Goal: Transaction & Acquisition: Subscribe to service/newsletter

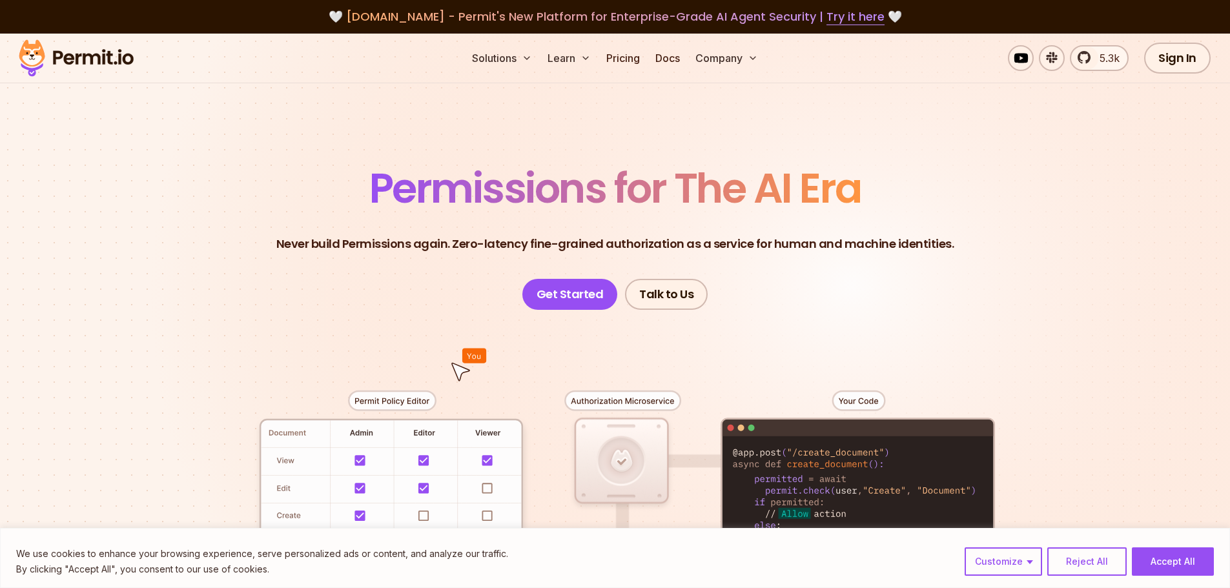
click at [574, 280] on link "Get Started" at bounding box center [570, 294] width 96 height 31
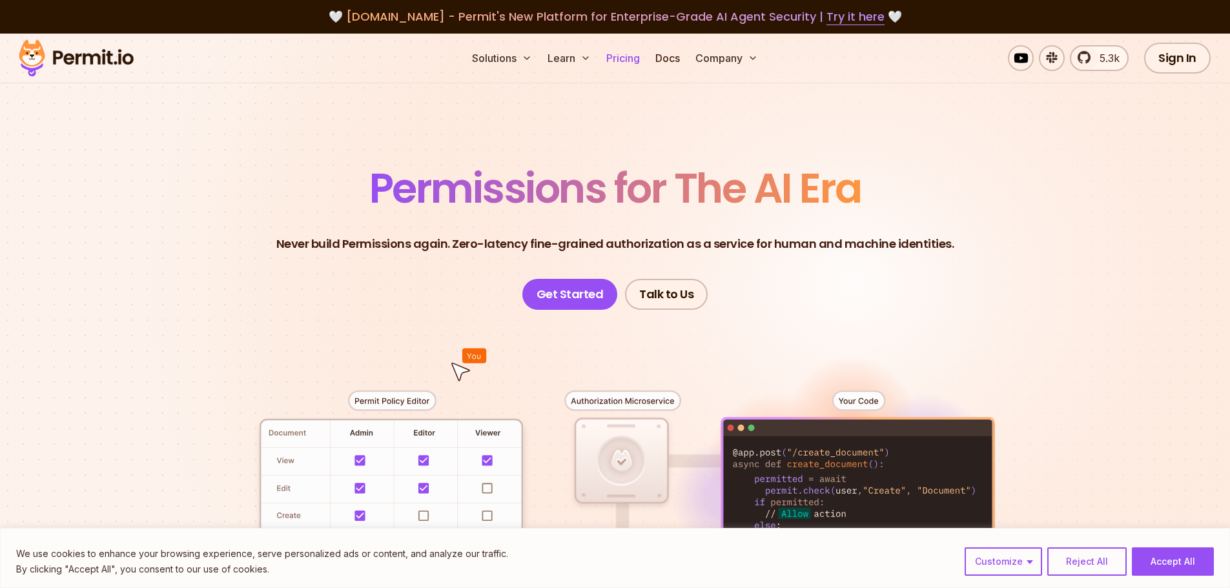
click at [632, 51] on link "Pricing" at bounding box center [623, 58] width 44 height 26
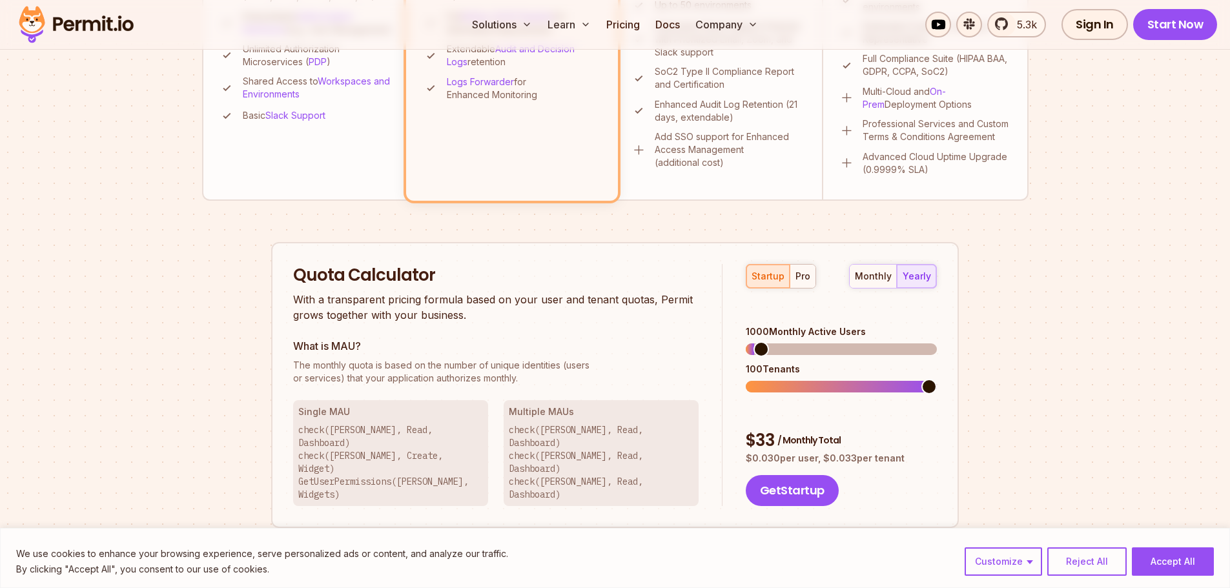
scroll to position [634, 0]
click at [803, 340] on span at bounding box center [808, 347] width 15 height 15
click at [858, 278] on div "monthly" at bounding box center [873, 275] width 37 height 13
click at [900, 278] on button "yearly" at bounding box center [916, 274] width 39 height 23
click at [798, 272] on div "pro" at bounding box center [803, 275] width 15 height 13
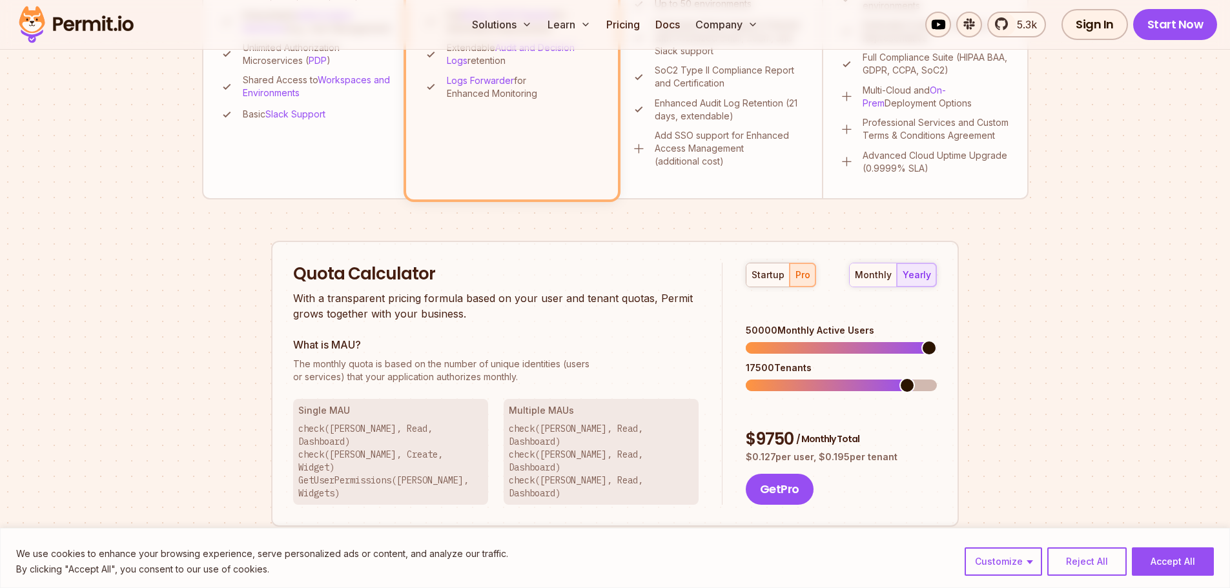
click at [937, 340] on span at bounding box center [929, 347] width 15 height 15
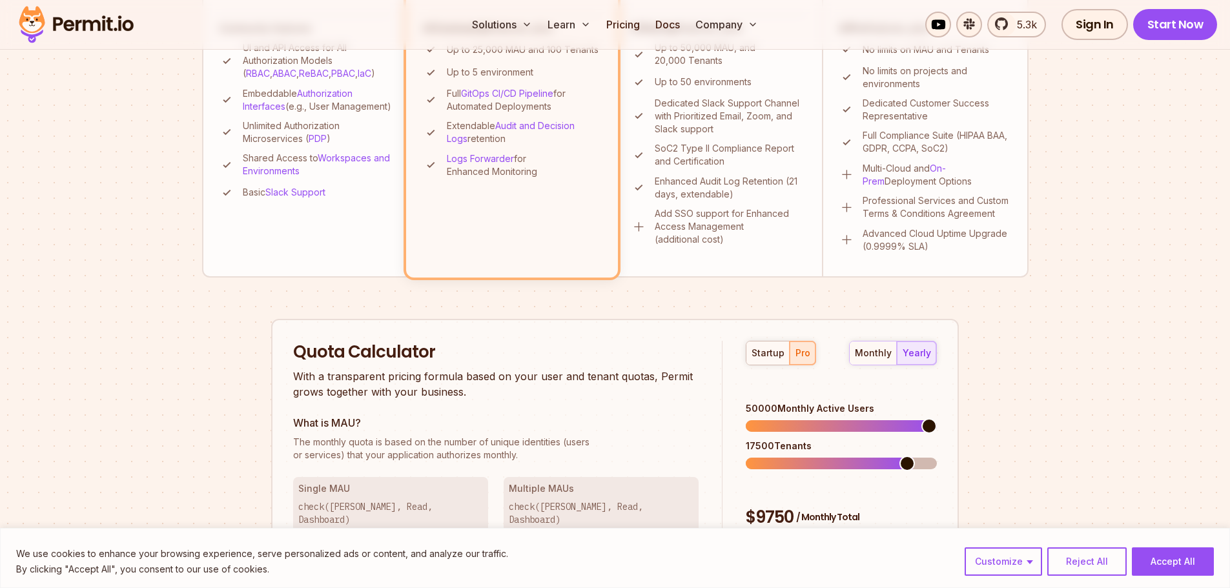
scroll to position [559, 0]
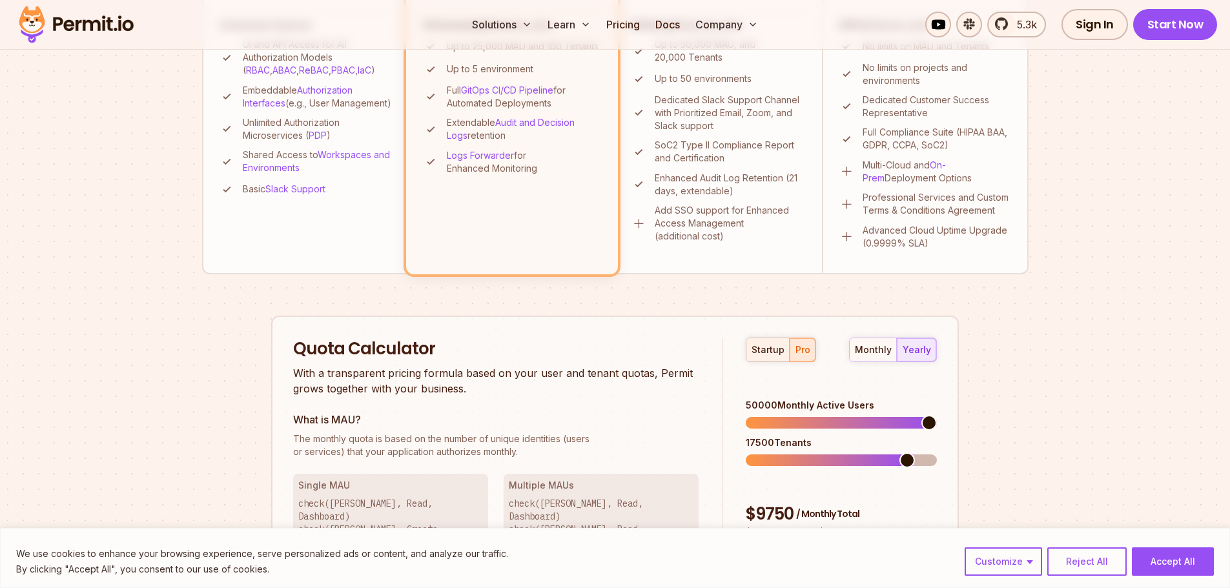
click at [770, 348] on div "startup" at bounding box center [768, 350] width 33 height 13
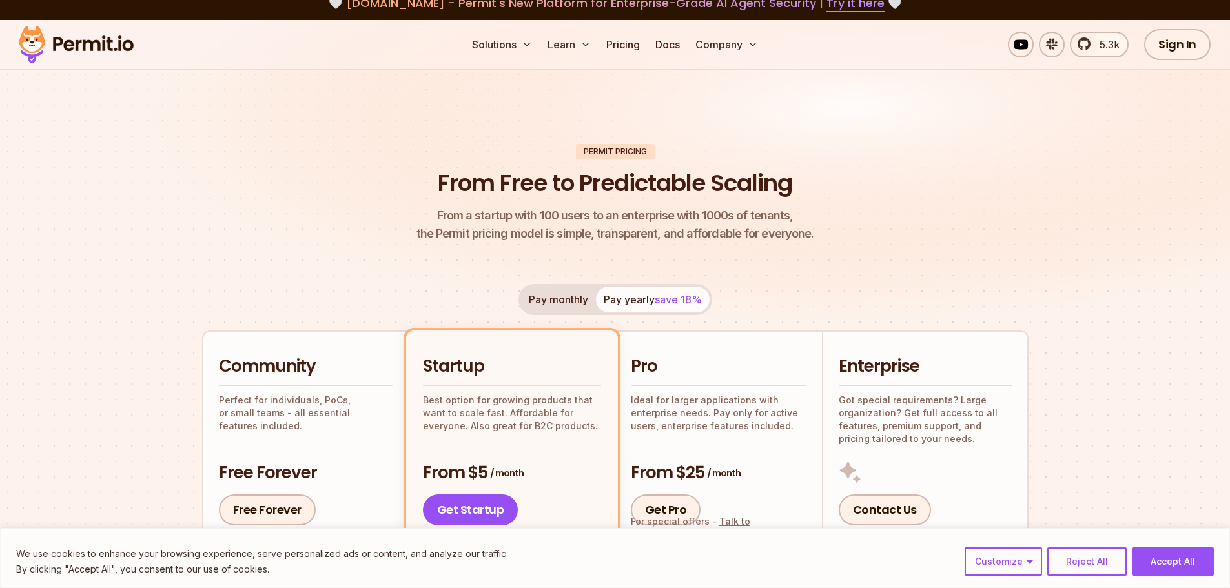
scroll to position [0, 0]
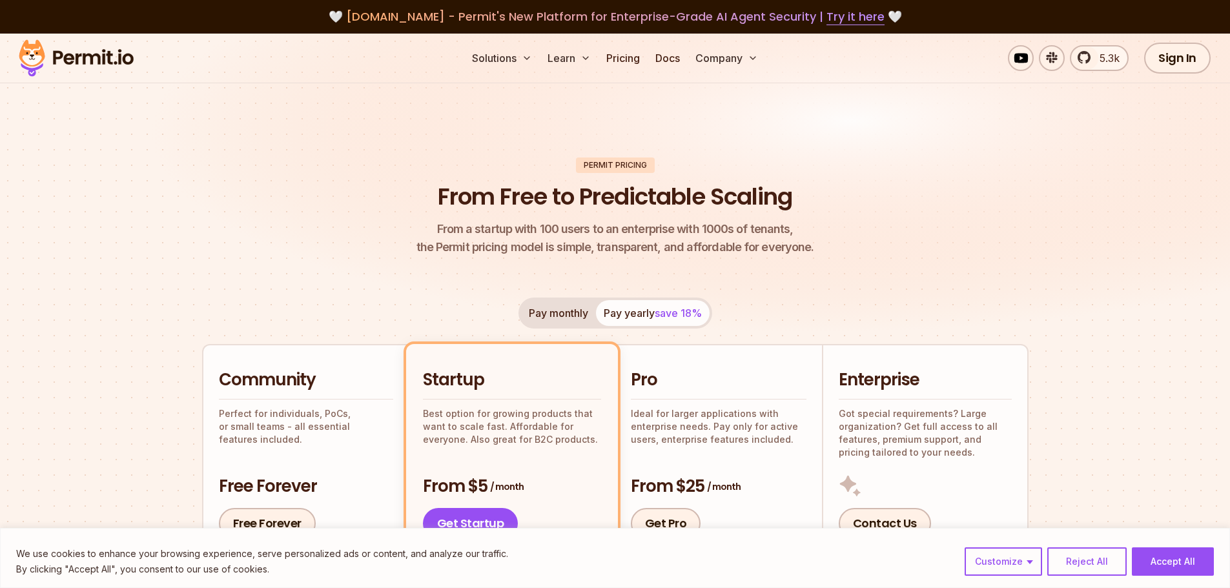
click at [195, 135] on img at bounding box center [615, 198] width 1230 height 328
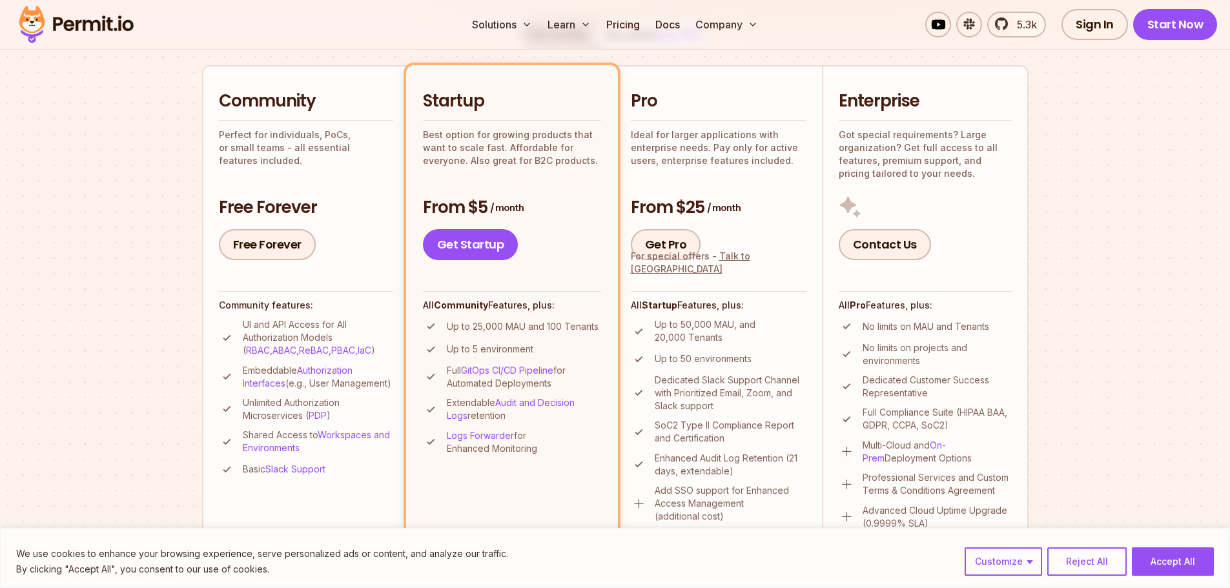
scroll to position [278, 0]
click at [305, 181] on div "Community Perfect for individuals, PoCs, or small teams - all essential feature…" at bounding box center [306, 175] width 174 height 170
click at [259, 242] on link "Free Forever" at bounding box center [267, 245] width 97 height 31
